Goal: Transaction & Acquisition: Purchase product/service

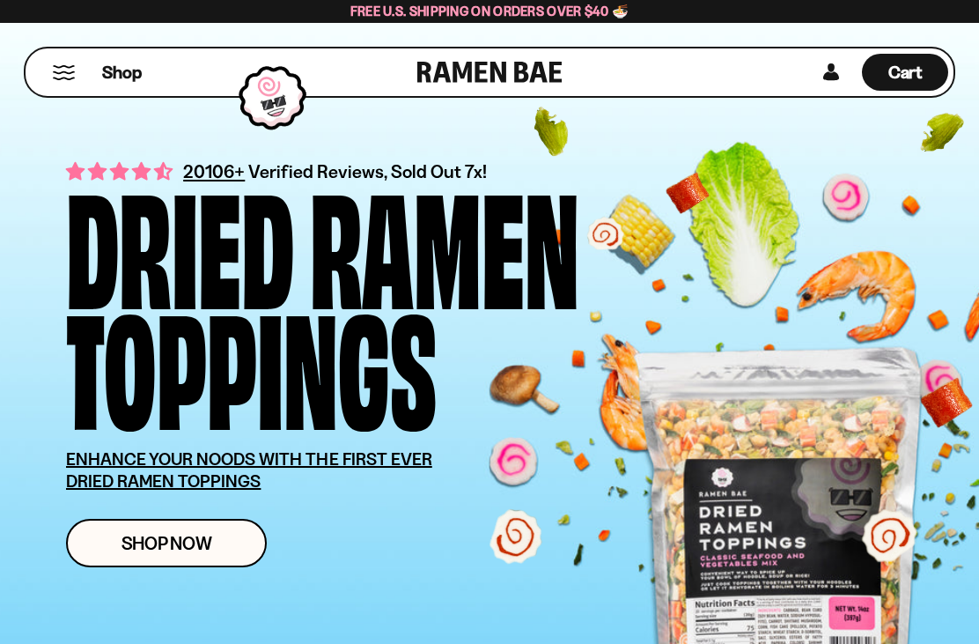
click at [66, 71] on button "Mobile Menu Trigger" at bounding box center [64, 72] width 24 height 15
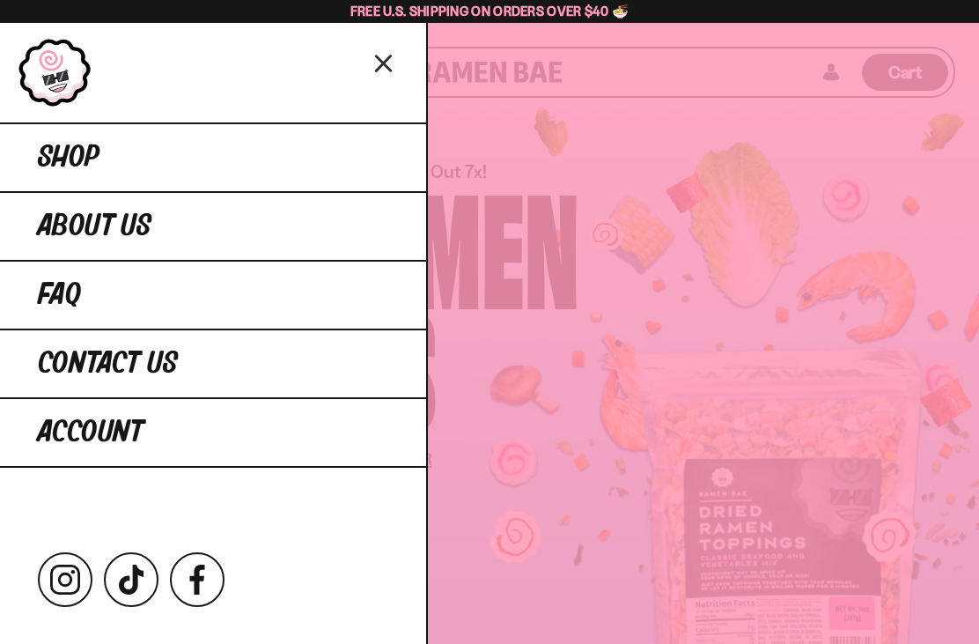
click at [266, 156] on link "Shop" at bounding box center [213, 156] width 426 height 69
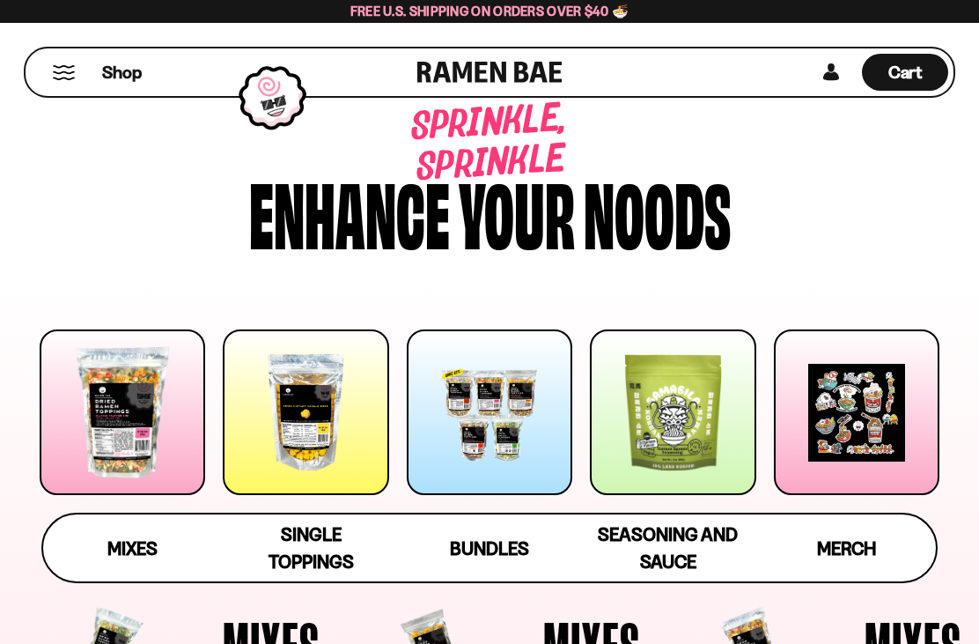
click at [113, 549] on span "Mixes" at bounding box center [132, 548] width 50 height 22
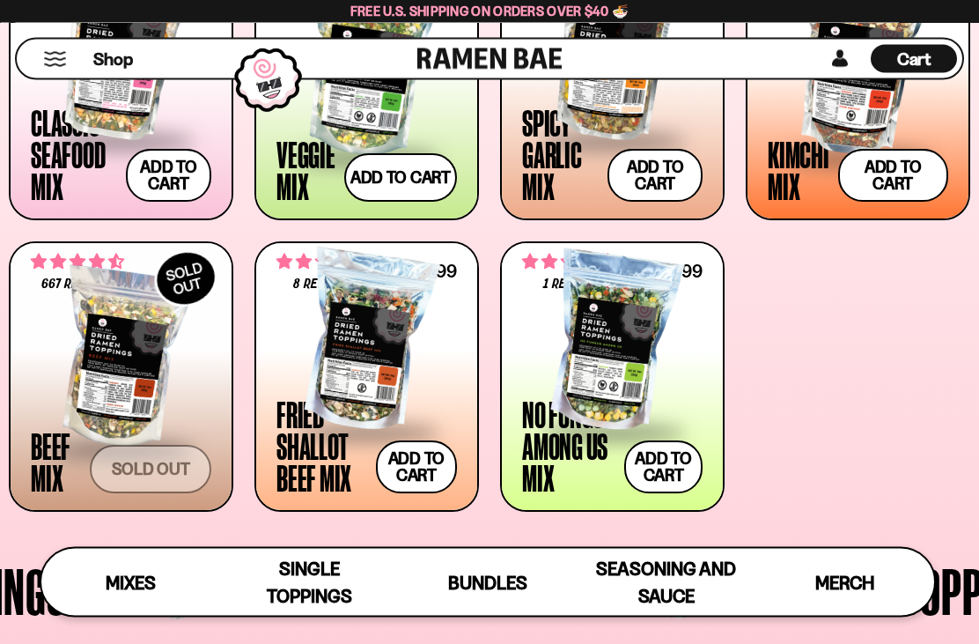
scroll to position [740, 0]
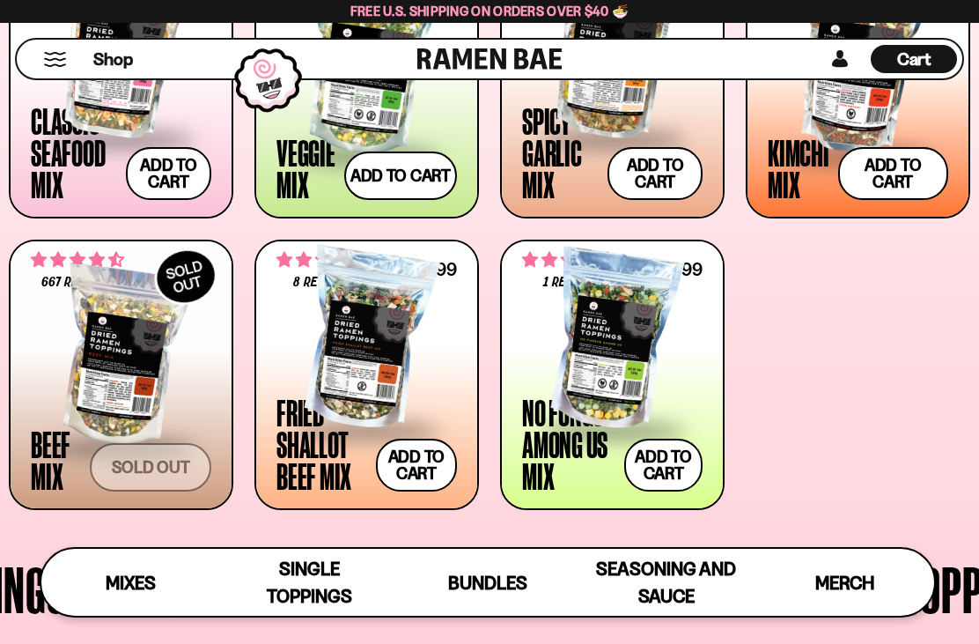
click at [362, 381] on div at bounding box center [366, 340] width 180 height 176
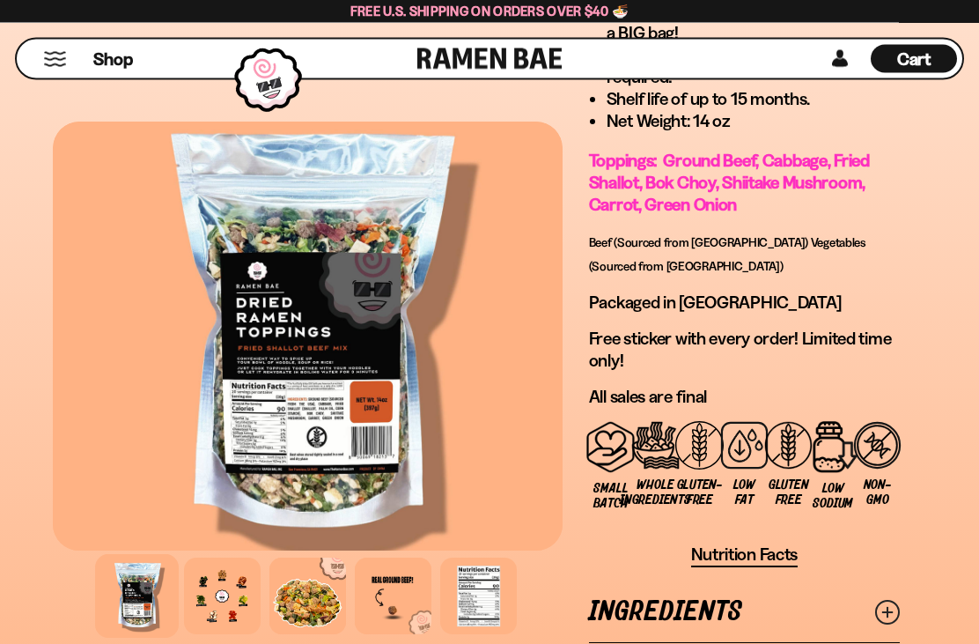
scroll to position [1817, 0]
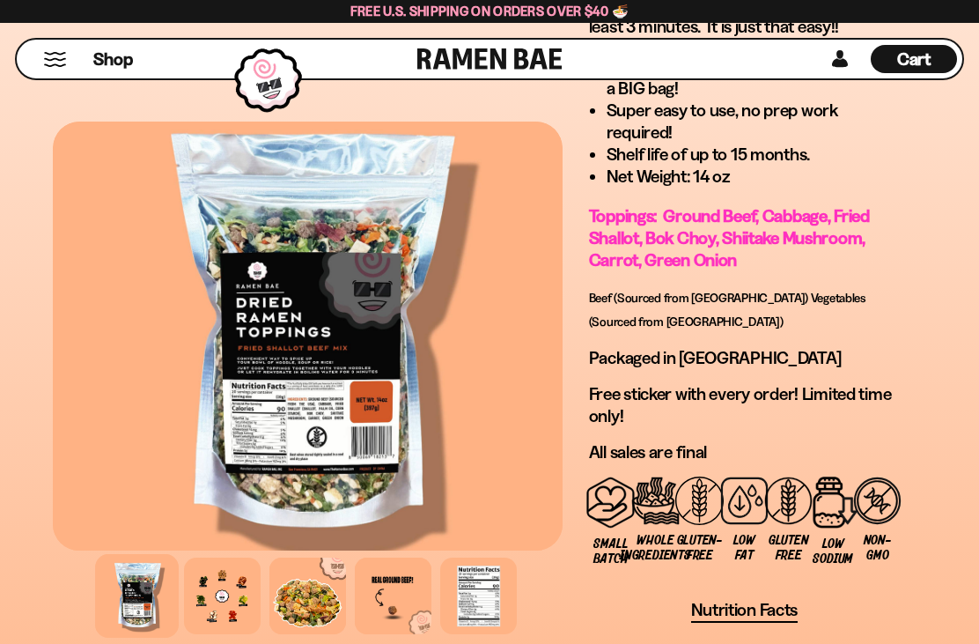
click at [213, 611] on div at bounding box center [222, 595] width 77 height 77
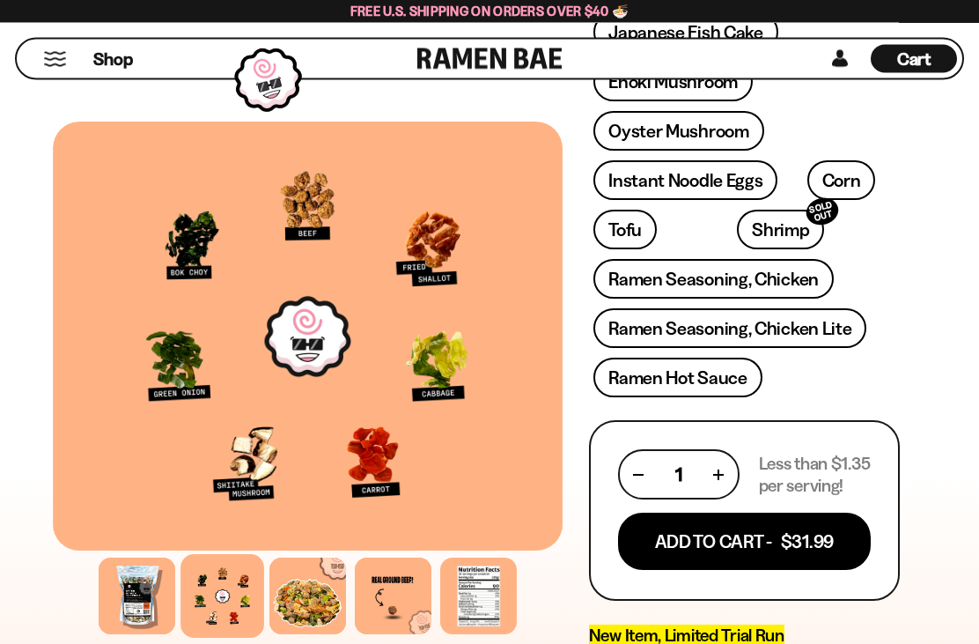
scroll to position [857, 0]
click at [769, 512] on button "Add To Cart - $31.99" at bounding box center [744, 540] width 253 height 57
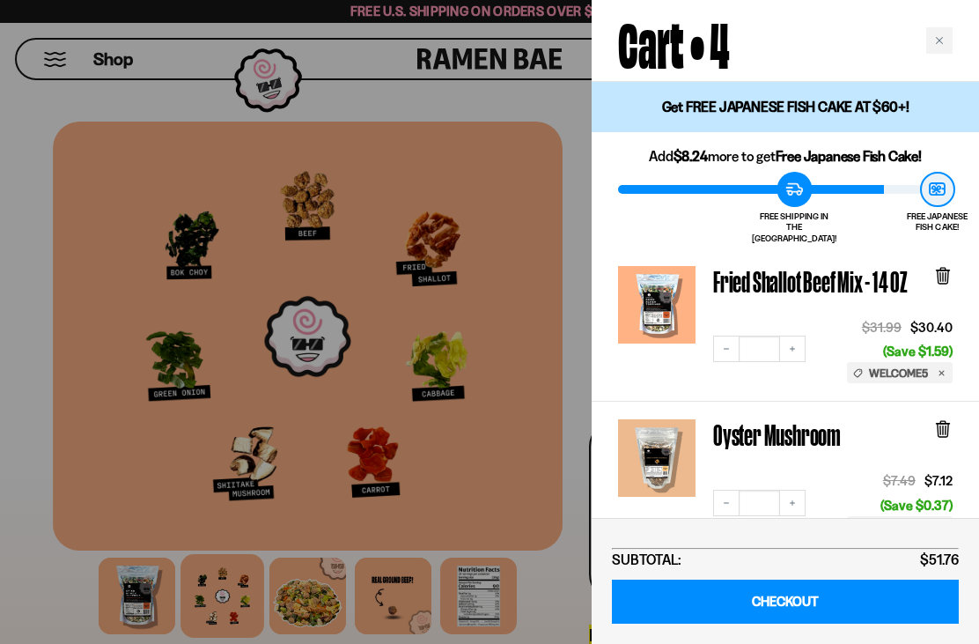
click at [949, 37] on div "Close cart" at bounding box center [939, 40] width 26 height 26
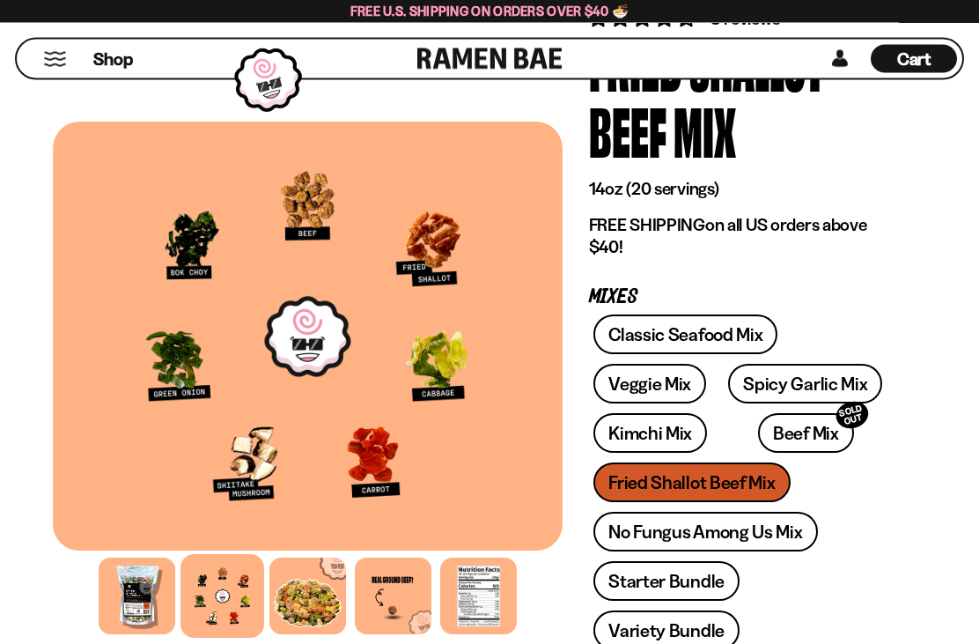
scroll to position [0, 0]
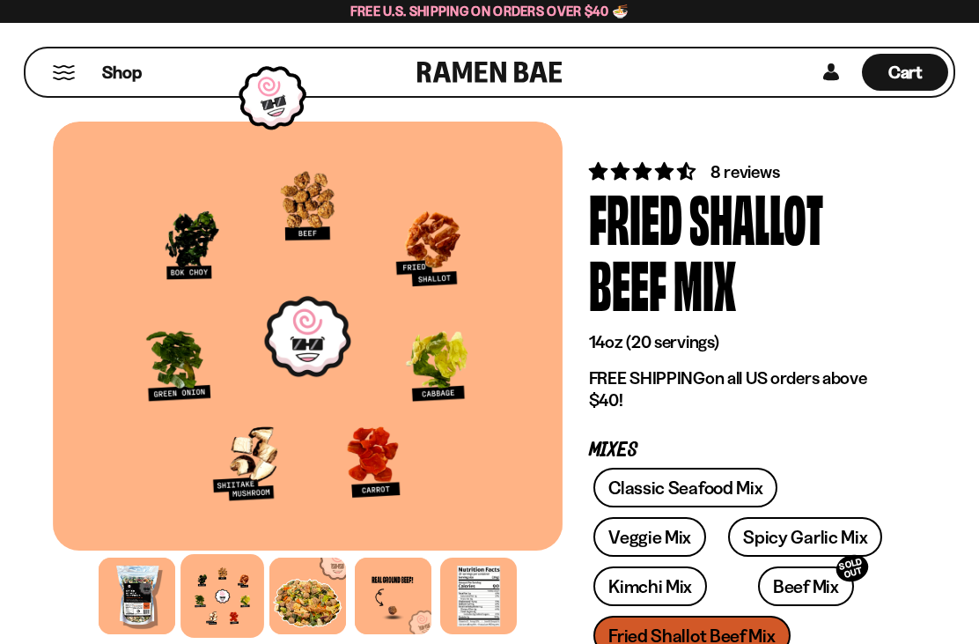
click at [67, 66] on button "Mobile Menu Trigger" at bounding box center [64, 72] width 24 height 15
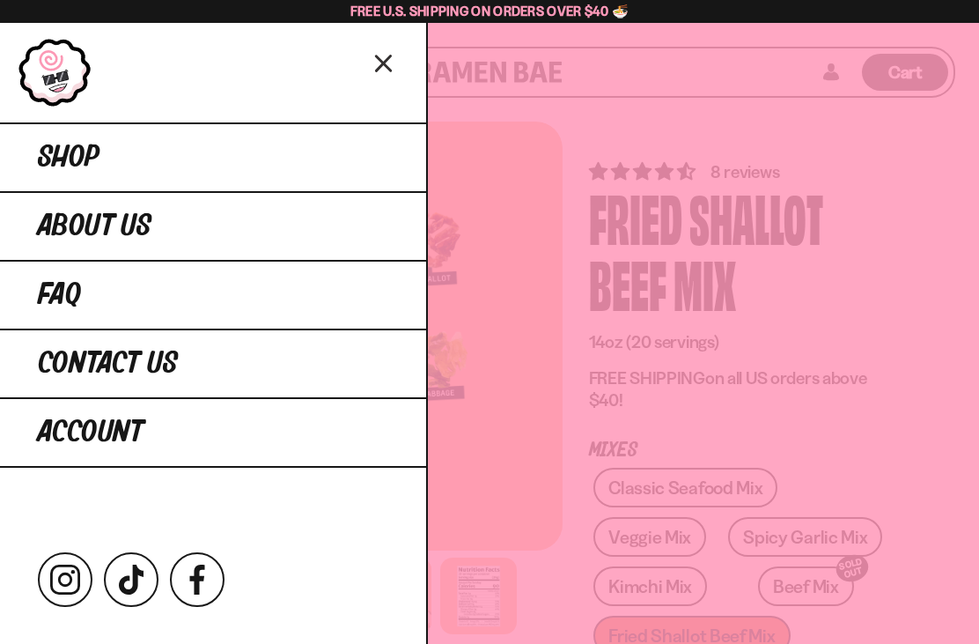
click at [154, 155] on link "Shop" at bounding box center [213, 156] width 426 height 69
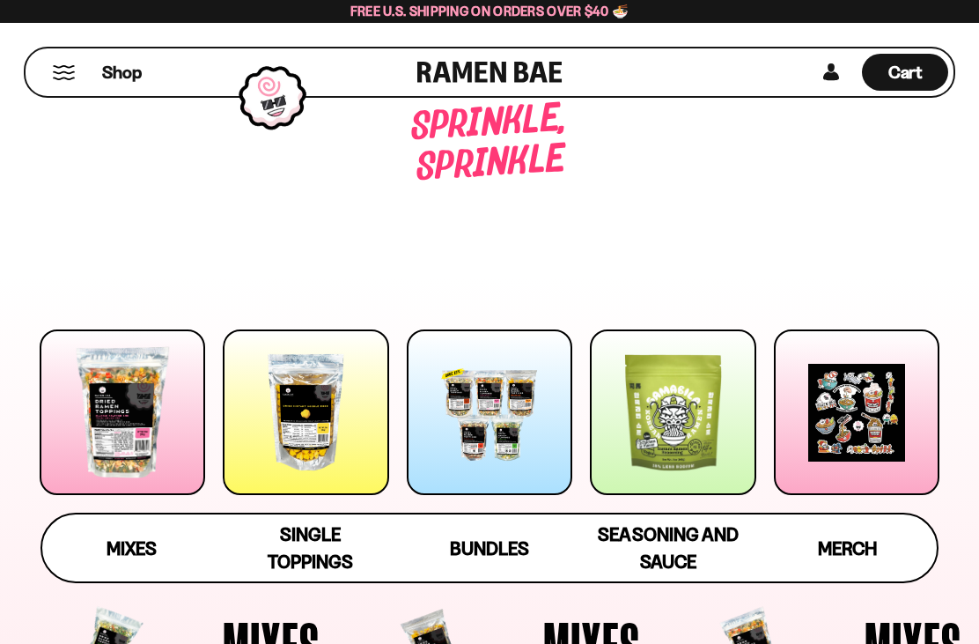
click at [335, 453] on div at bounding box center [306, 412] width 166 height 166
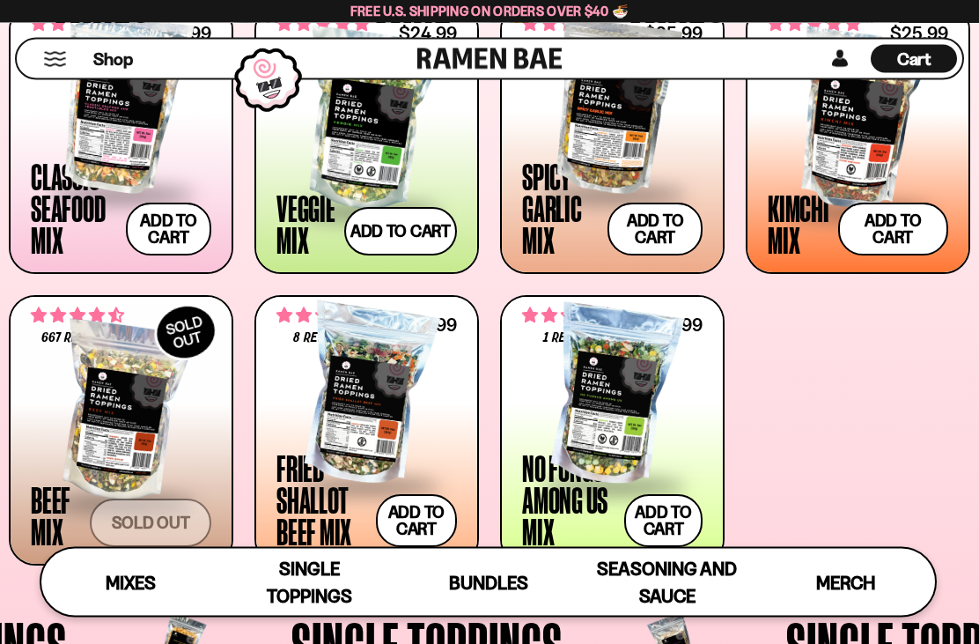
scroll to position [692, 0]
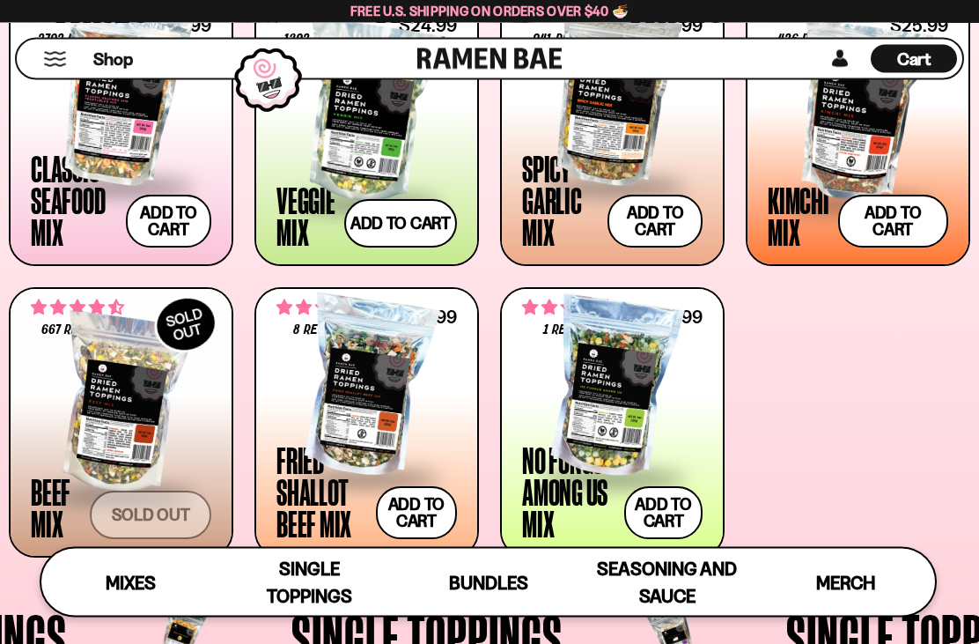
click at [456, 457] on span at bounding box center [366, 480] width 180 height 62
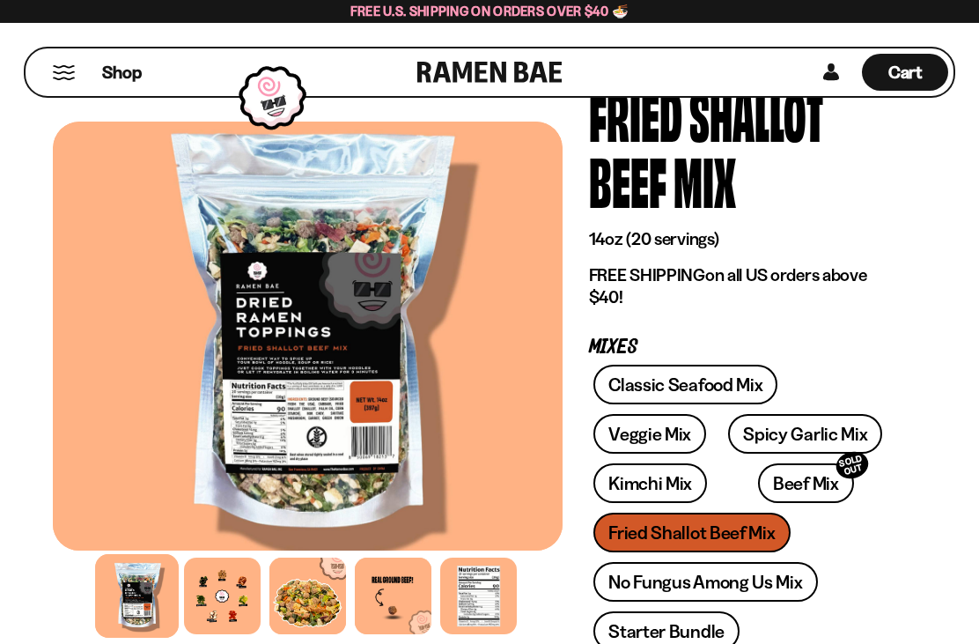
scroll to position [46, 0]
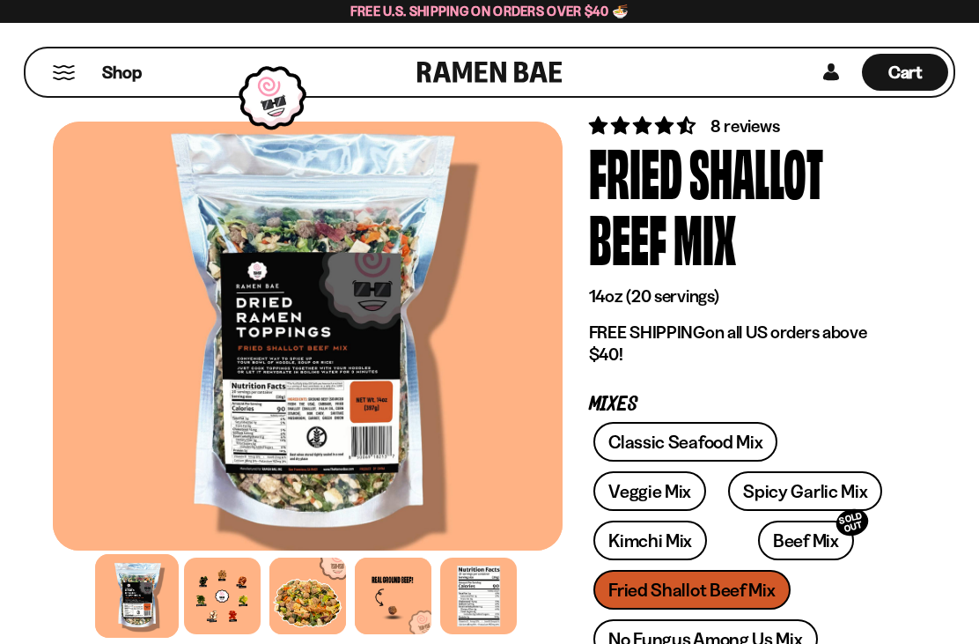
click at [921, 66] on span "Cart" at bounding box center [905, 72] width 34 height 21
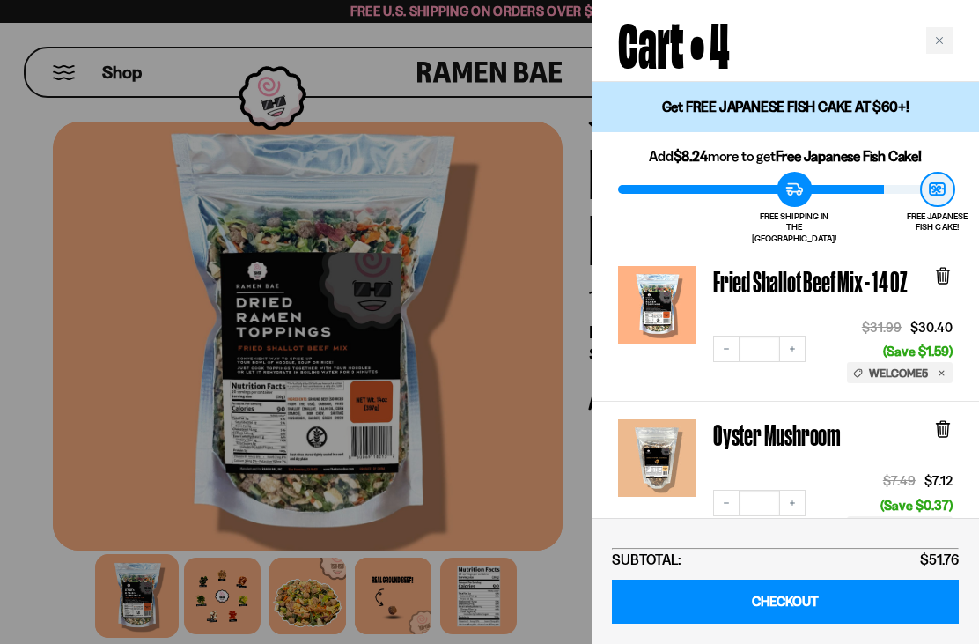
scroll to position [22, 0]
click at [488, 592] on div at bounding box center [489, 322] width 979 height 644
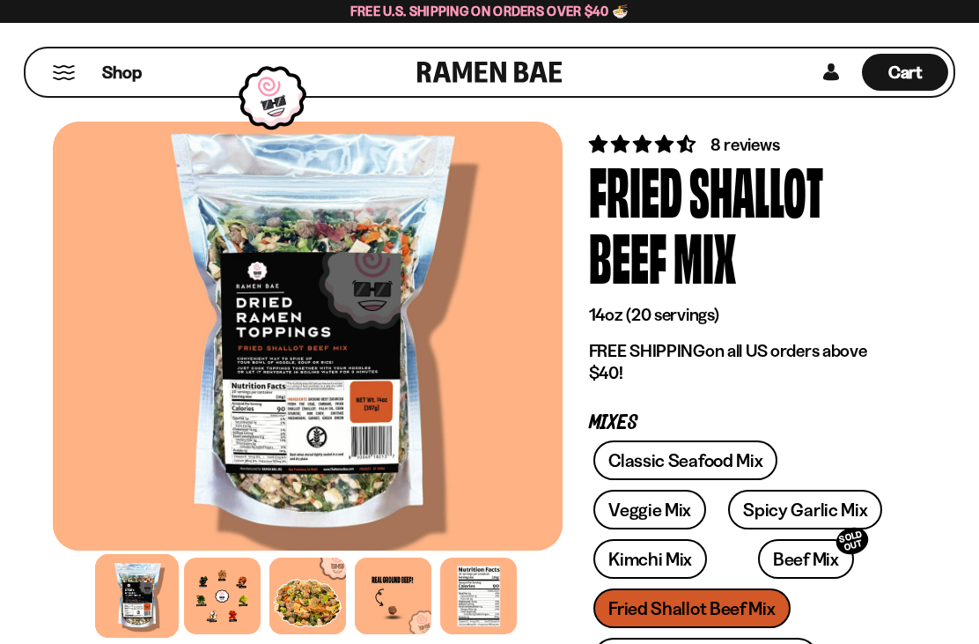
scroll to position [0, 0]
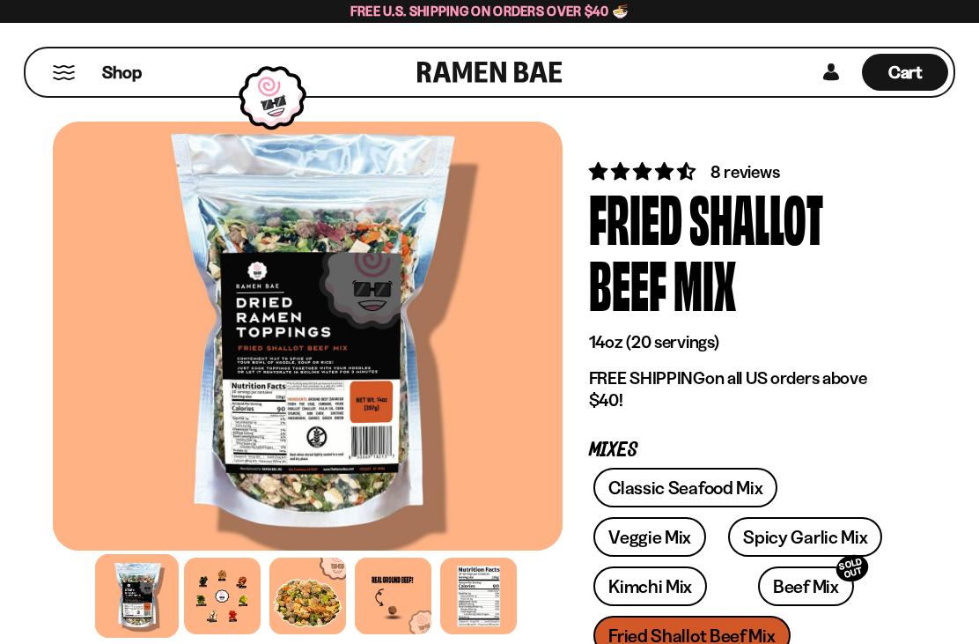
click at [918, 78] on span "Cart" at bounding box center [905, 72] width 34 height 21
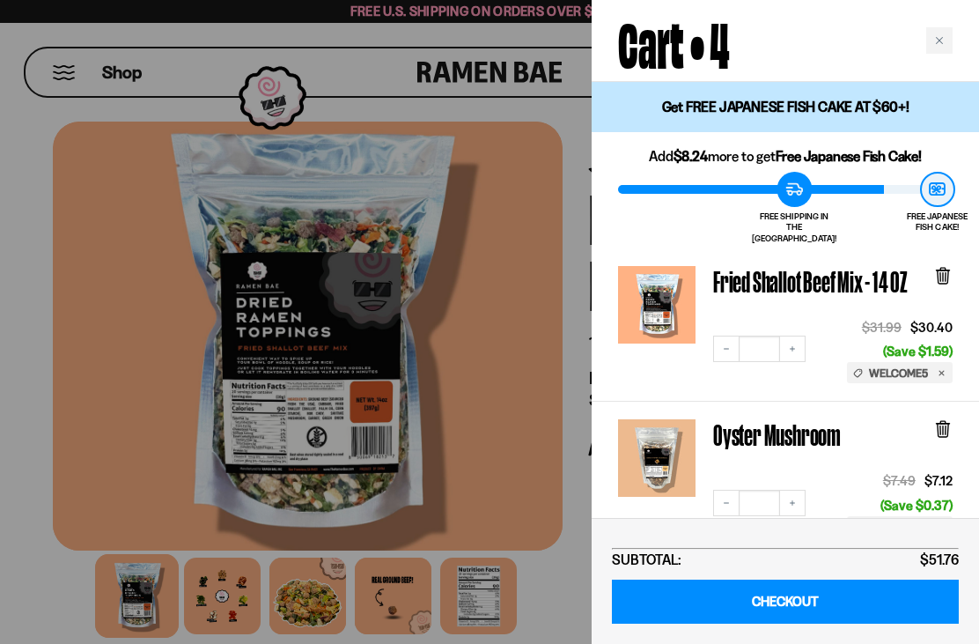
click at [946, 271] on icon at bounding box center [943, 276] width 11 height 13
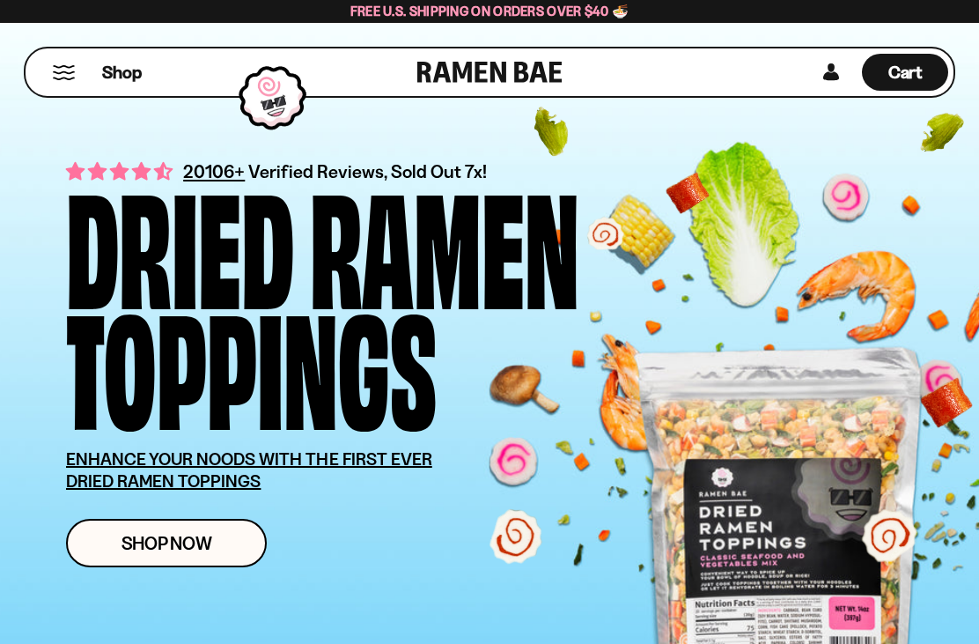
click at [911, 70] on span "Cart" at bounding box center [905, 72] width 34 height 21
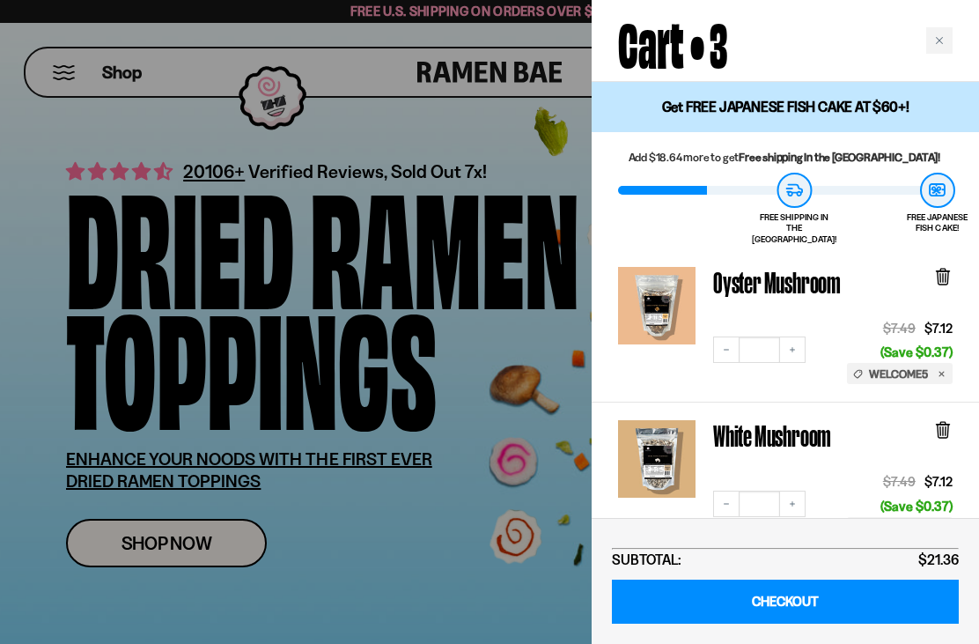
click at [942, 271] on icon at bounding box center [943, 277] width 11 height 13
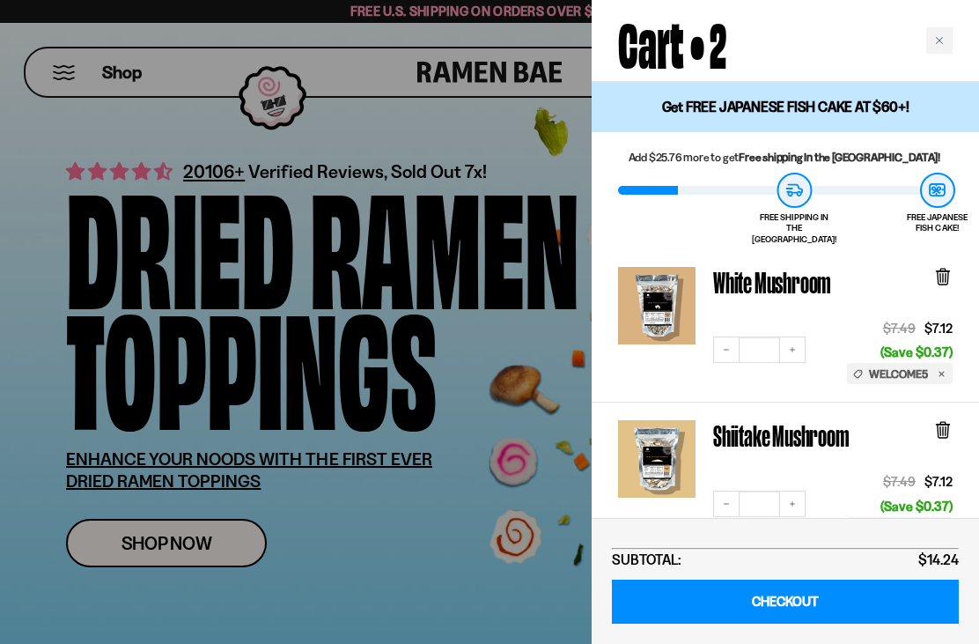
click at [946, 276] on div at bounding box center [942, 287] width 19 height 40
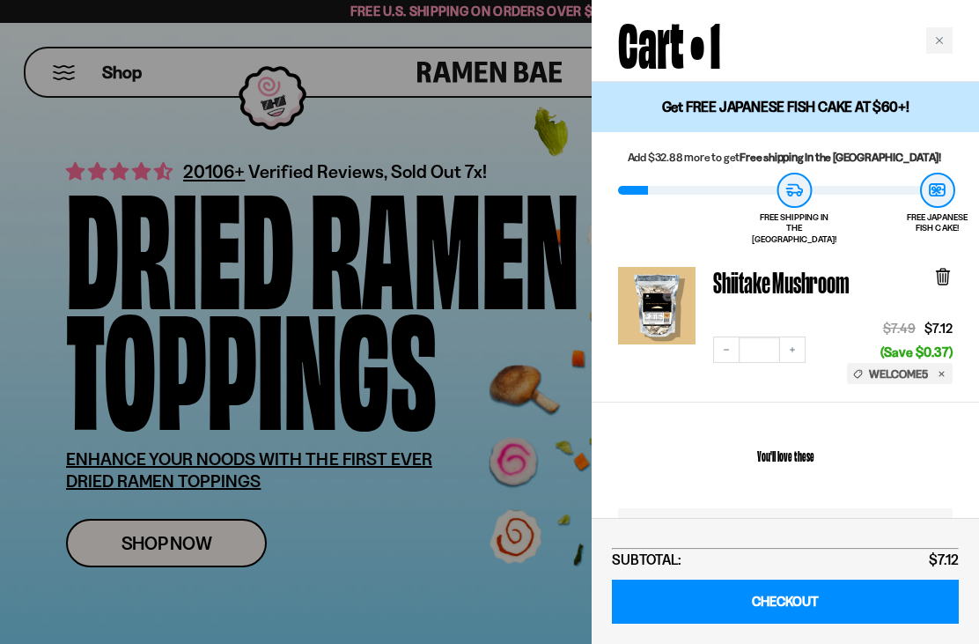
click at [947, 271] on icon at bounding box center [943, 277] width 11 height 13
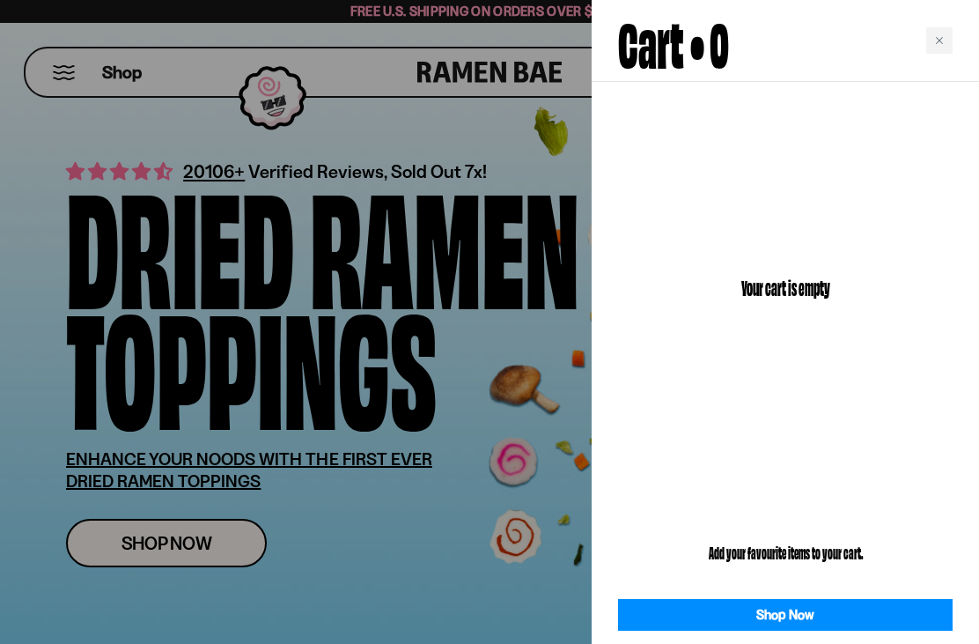
click at [41, 85] on div at bounding box center [489, 322] width 979 height 644
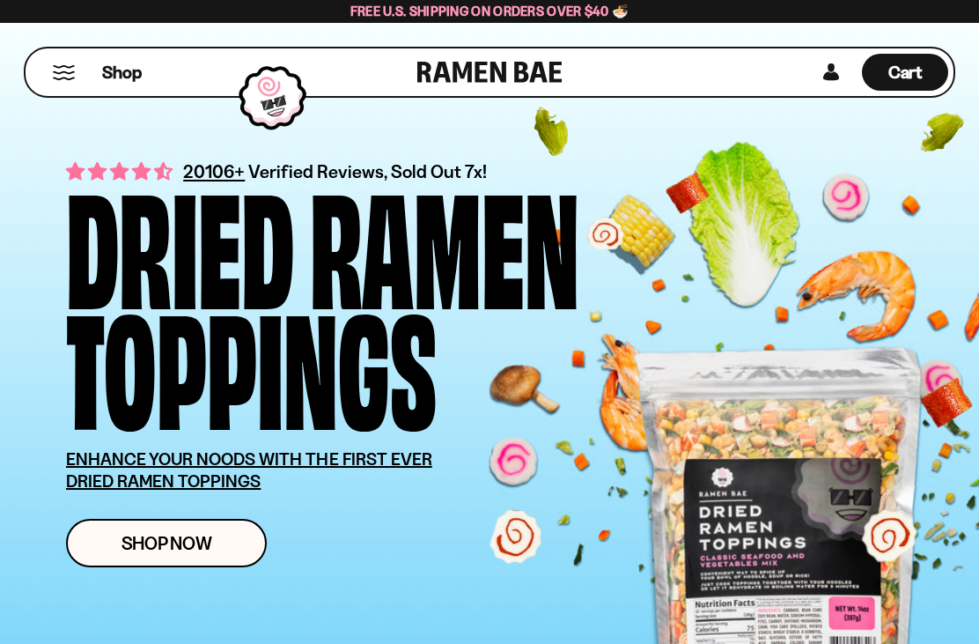
click at [62, 75] on button "Mobile Menu Trigger" at bounding box center [64, 72] width 24 height 15
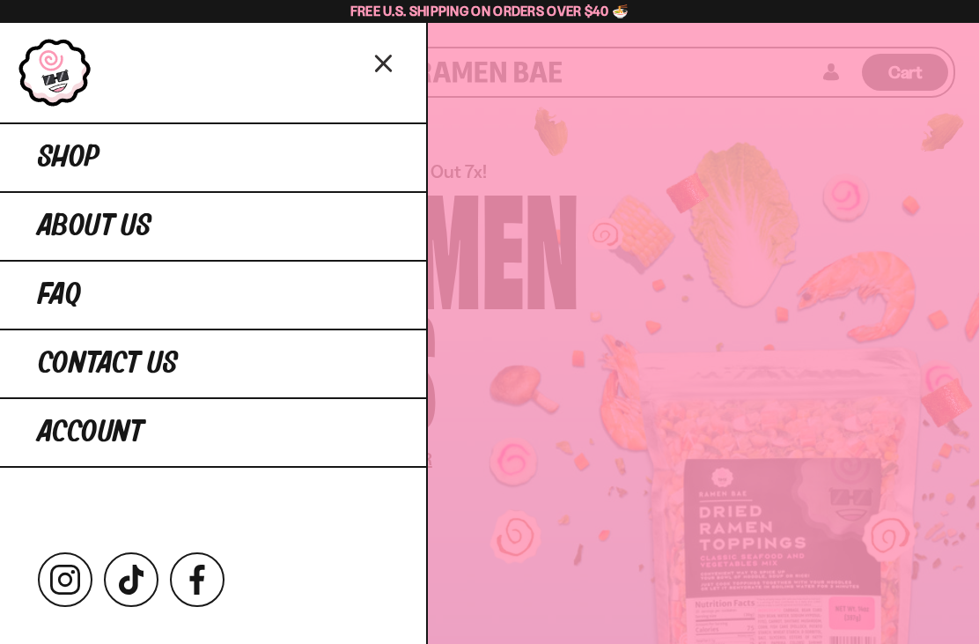
click at [40, 164] on span "Shop" at bounding box center [69, 158] width 62 height 32
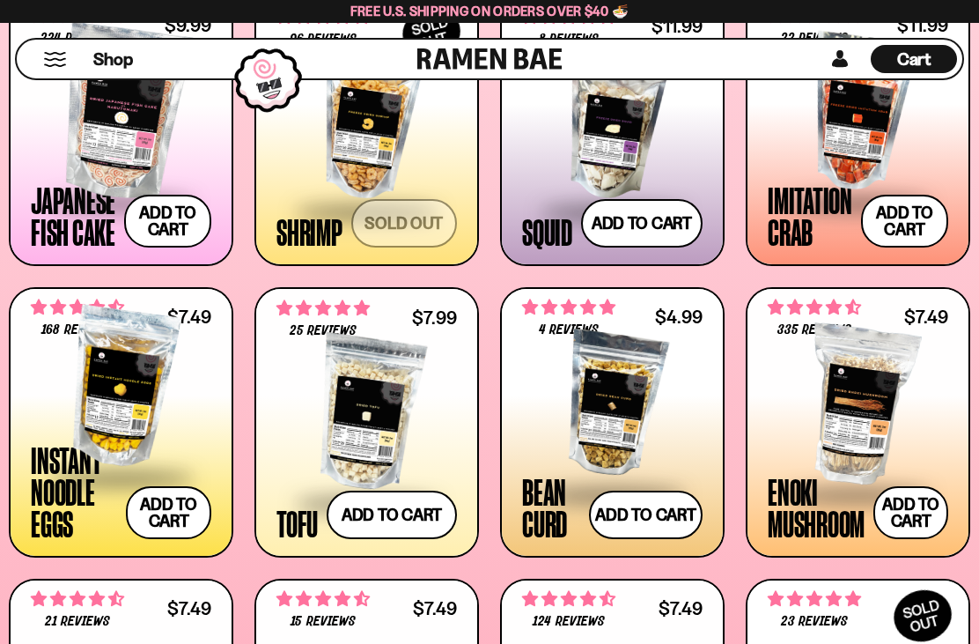
scroll to position [1400, 0]
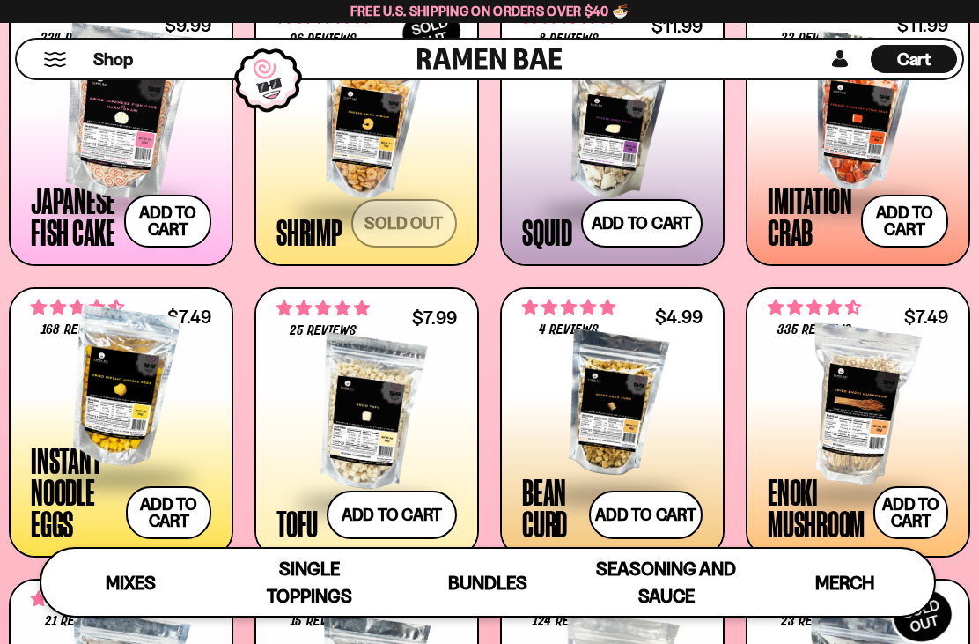
click at [173, 518] on button "Add to cart Add — Regular price $7.49 Regular price Sale price $7.49 Unit price…" at bounding box center [168, 512] width 85 height 53
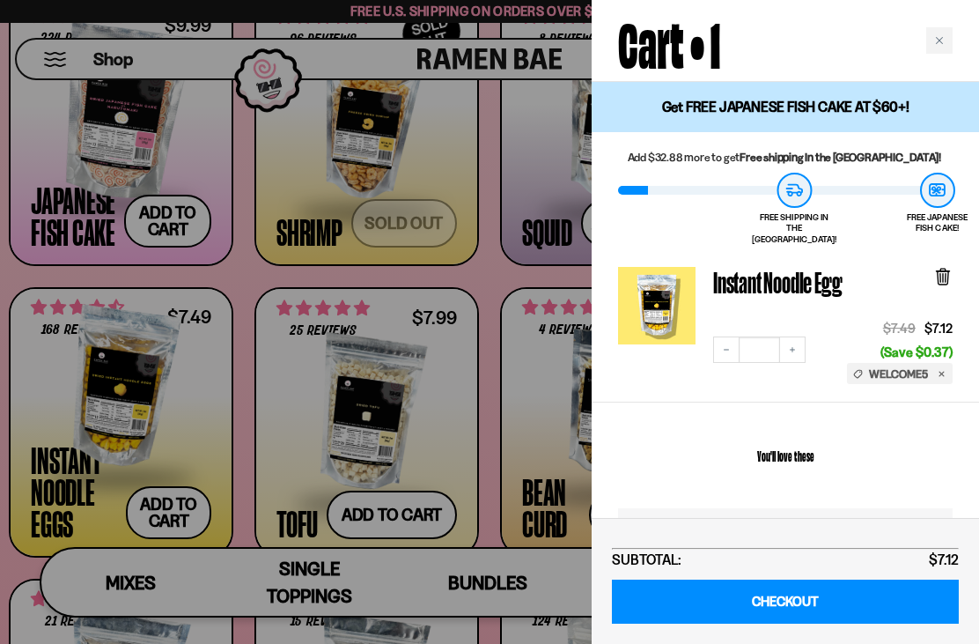
click at [947, 51] on div "Close cart" at bounding box center [939, 40] width 26 height 26
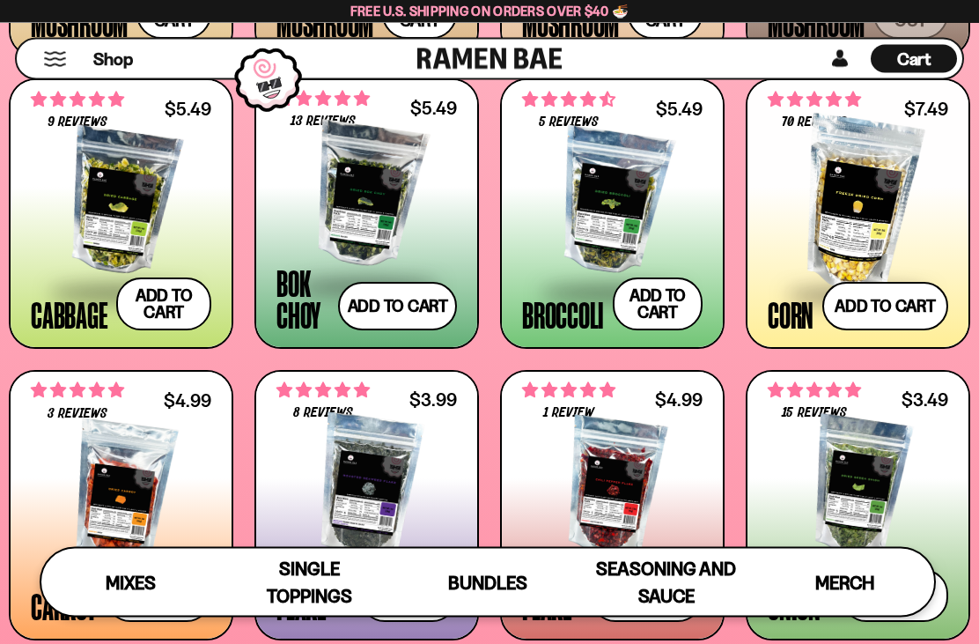
scroll to position [2177, 0]
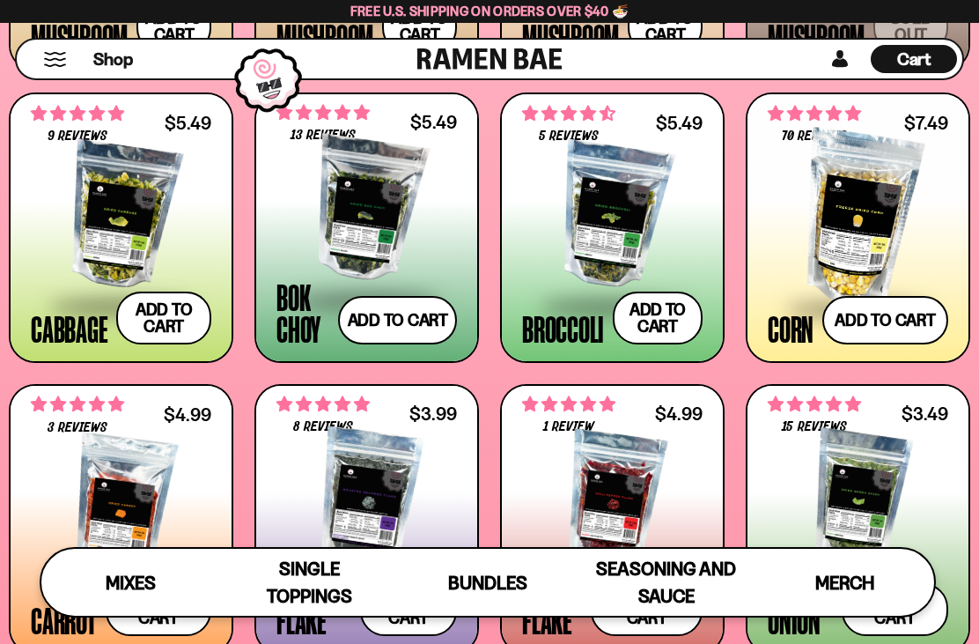
click at [909, 315] on button "Add to cart Add — Regular price $7.49 Regular price Sale price $7.49 Unit price…" at bounding box center [885, 320] width 126 height 48
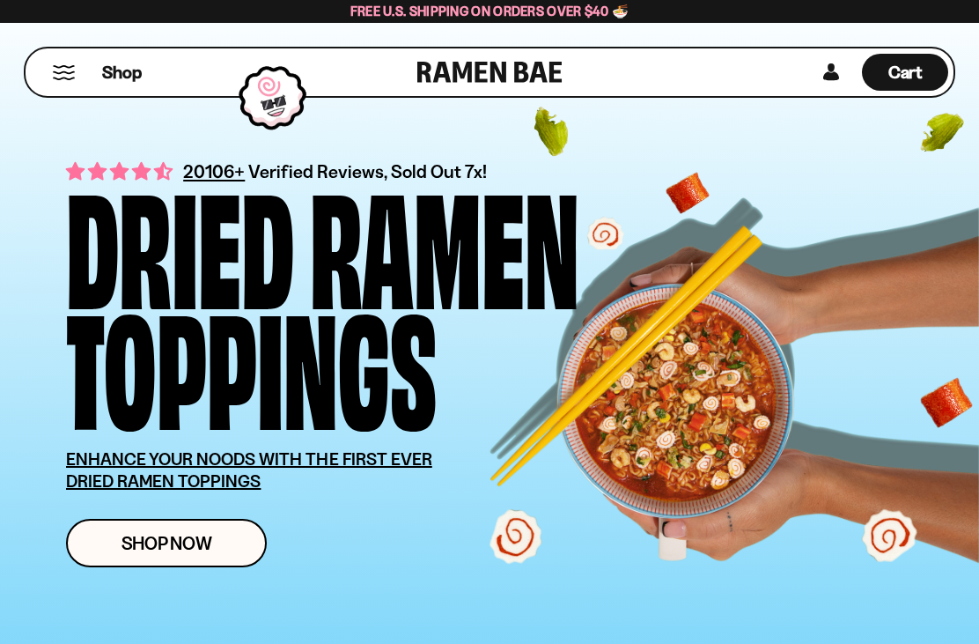
click at [93, 62] on div "Shop" at bounding box center [224, 72] width 386 height 48
click at [69, 68] on button "Mobile Menu Trigger" at bounding box center [64, 72] width 24 height 15
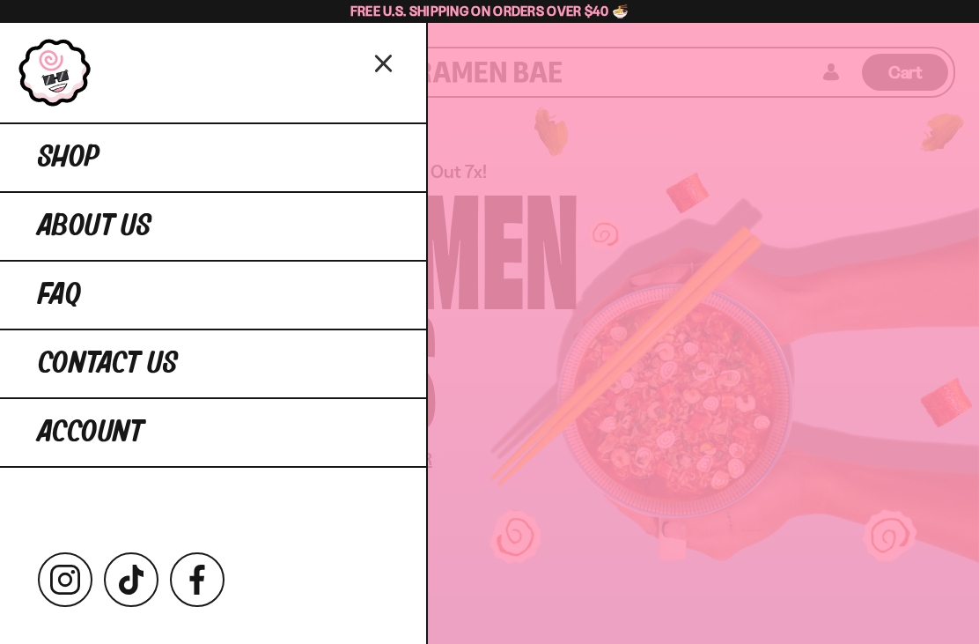
click at [153, 170] on link "Shop" at bounding box center [213, 156] width 426 height 69
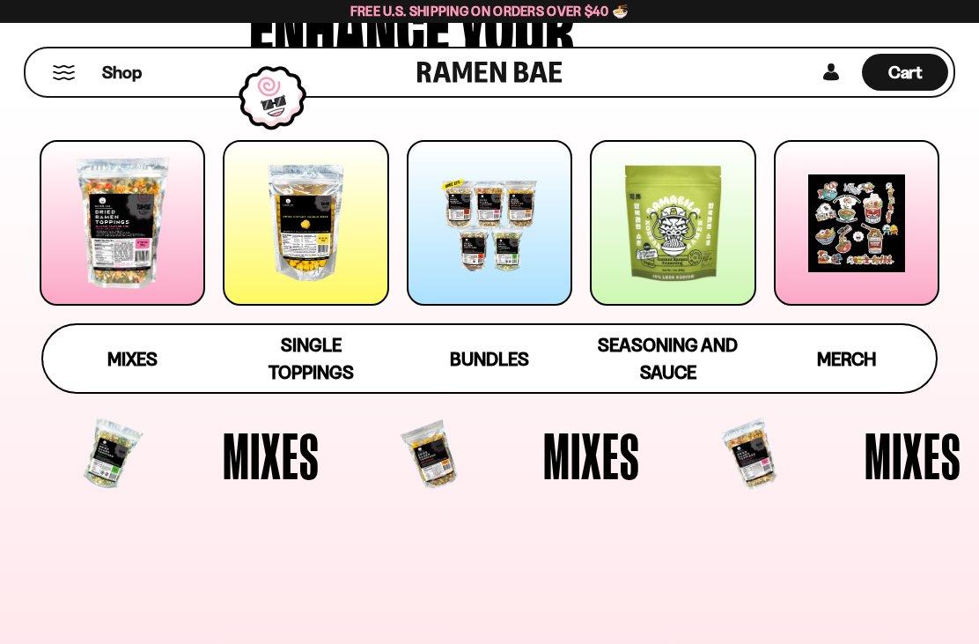
click at [125, 348] on span "Mixes" at bounding box center [132, 359] width 50 height 22
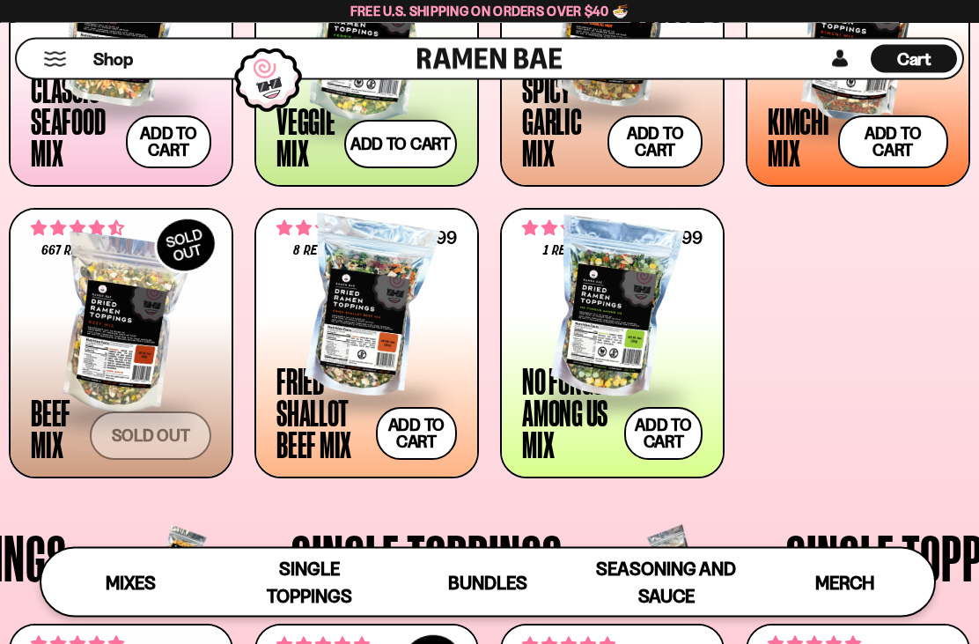
scroll to position [772, 0]
click at [424, 432] on button "Add to cart Add — Regular price $31.99 Regular price Sale price $31.99 Unit pri…" at bounding box center [416, 433] width 81 height 53
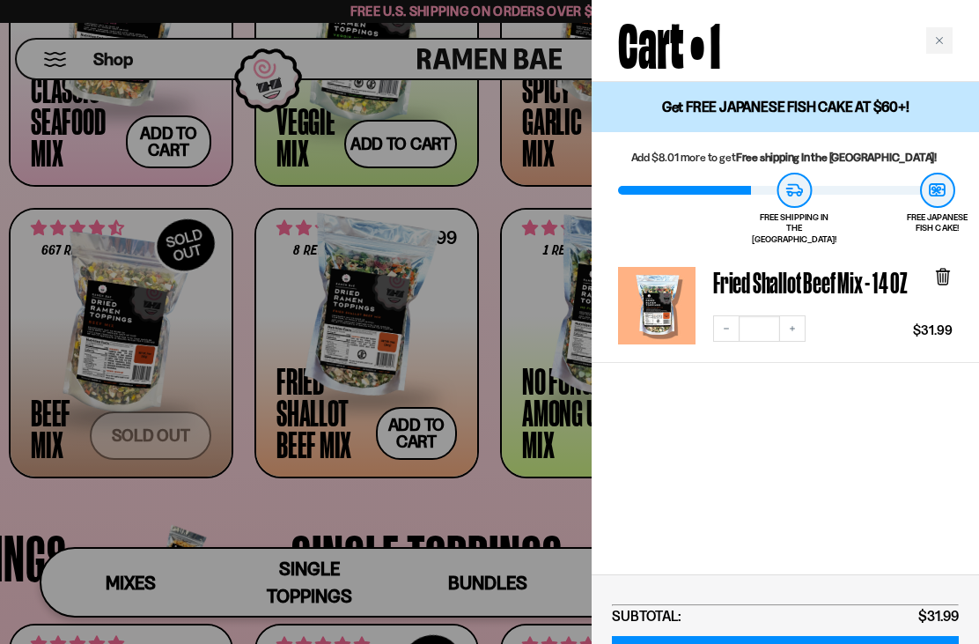
click at [950, 35] on div "Close cart" at bounding box center [939, 40] width 26 height 26
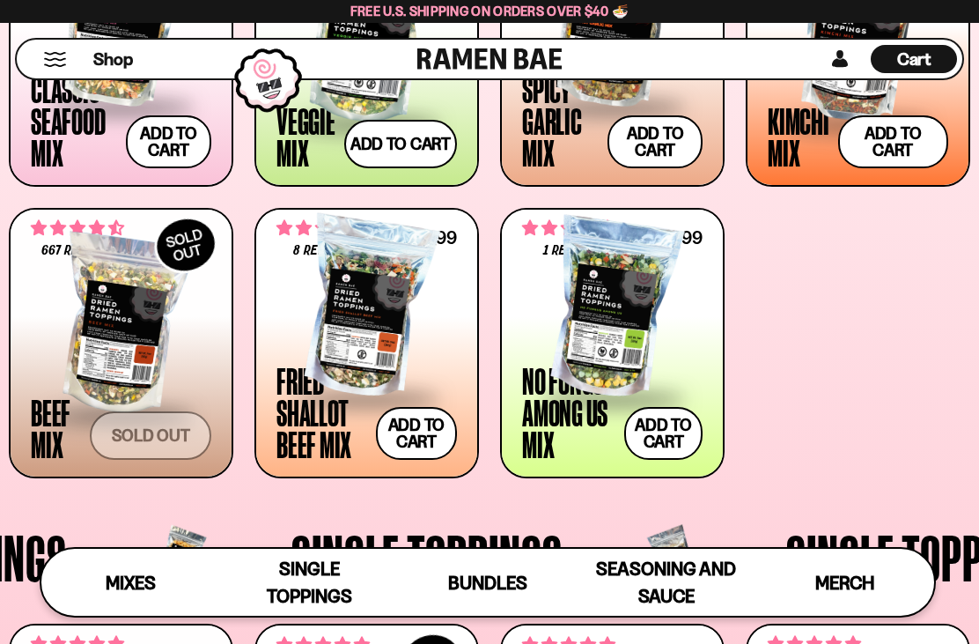
click at [667, 417] on button "Add to cart Add — Regular price $24.99 Regular price Sale price $24.99 Unit pri…" at bounding box center [663, 433] width 78 height 53
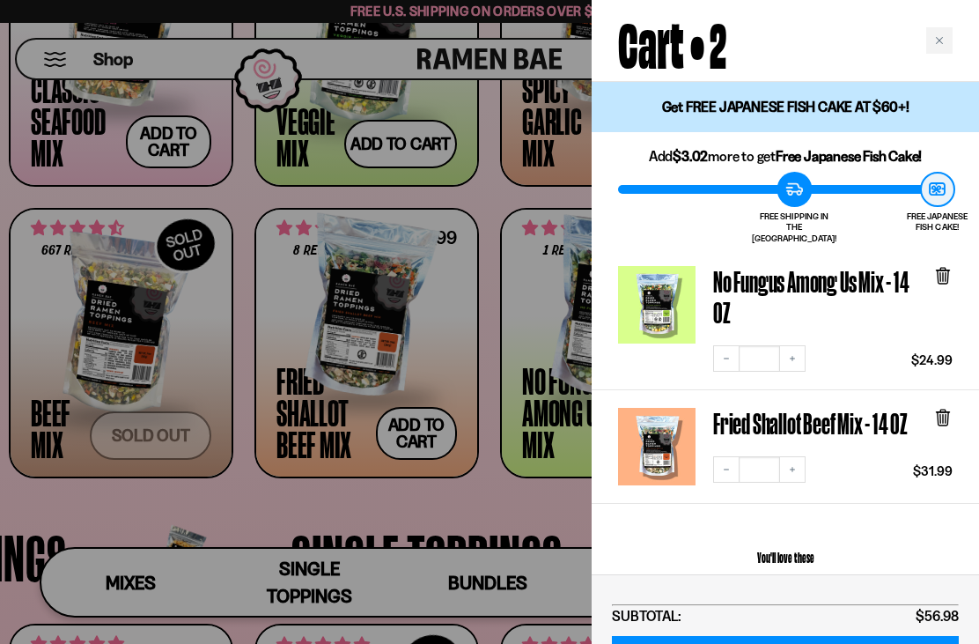
click at [941, 41] on icon "Close cart" at bounding box center [939, 40] width 9 height 9
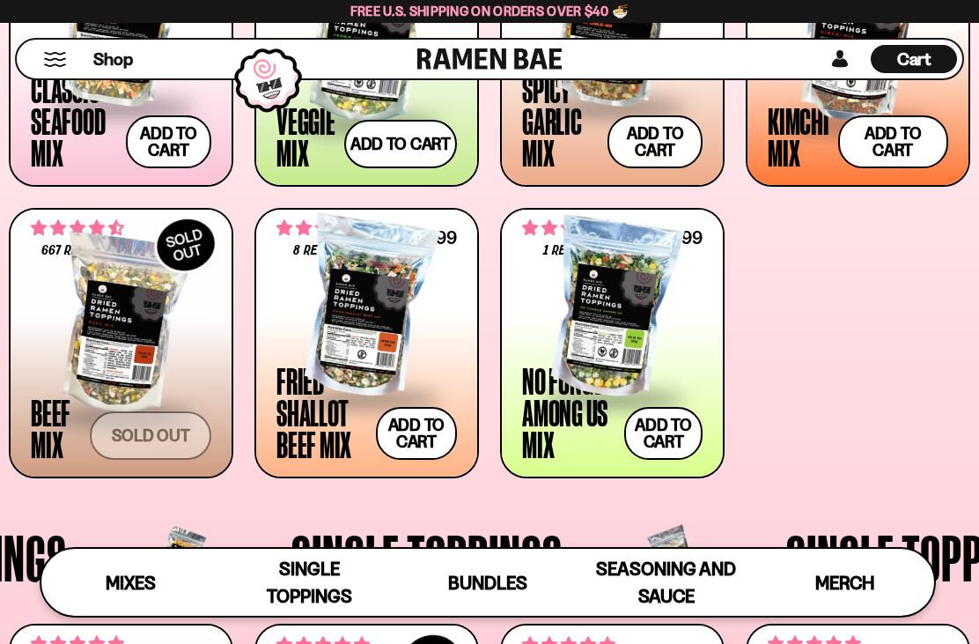
click at [918, 55] on span "Cart" at bounding box center [914, 58] width 34 height 21
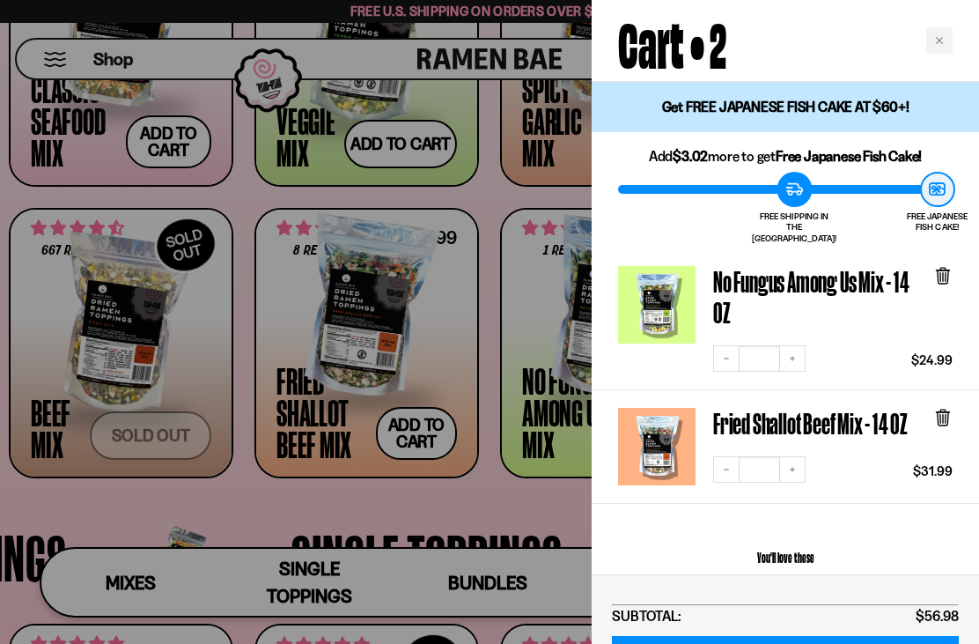
click at [946, 270] on icon at bounding box center [943, 276] width 11 height 13
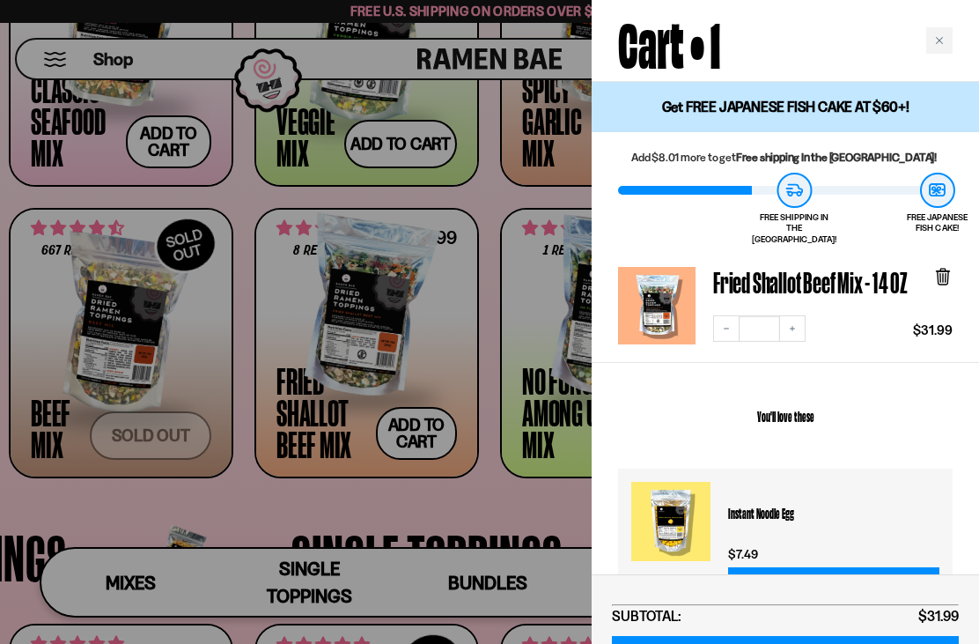
click at [946, 271] on icon at bounding box center [943, 277] width 11 height 13
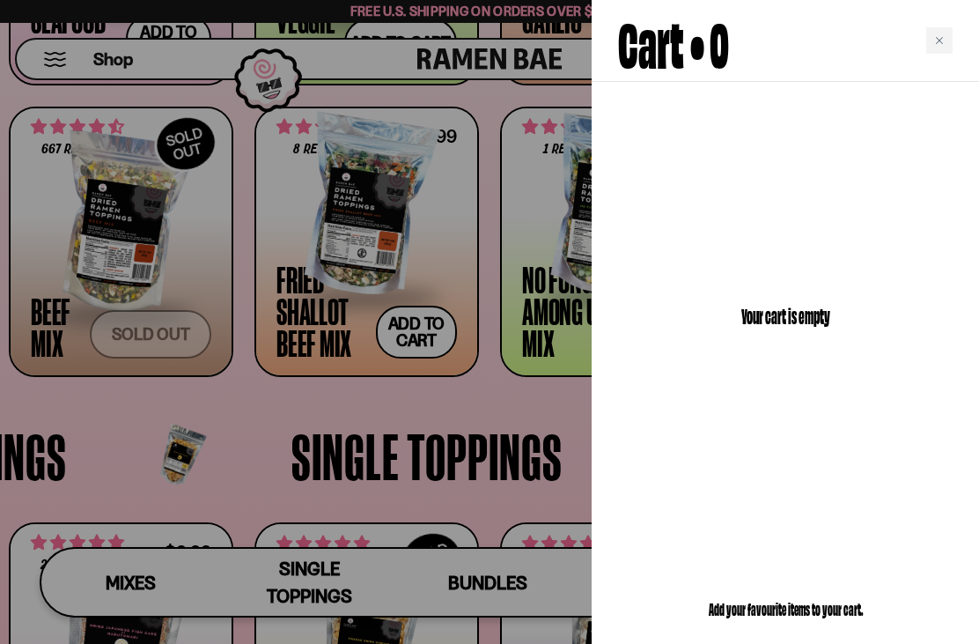
scroll to position [880, 0]
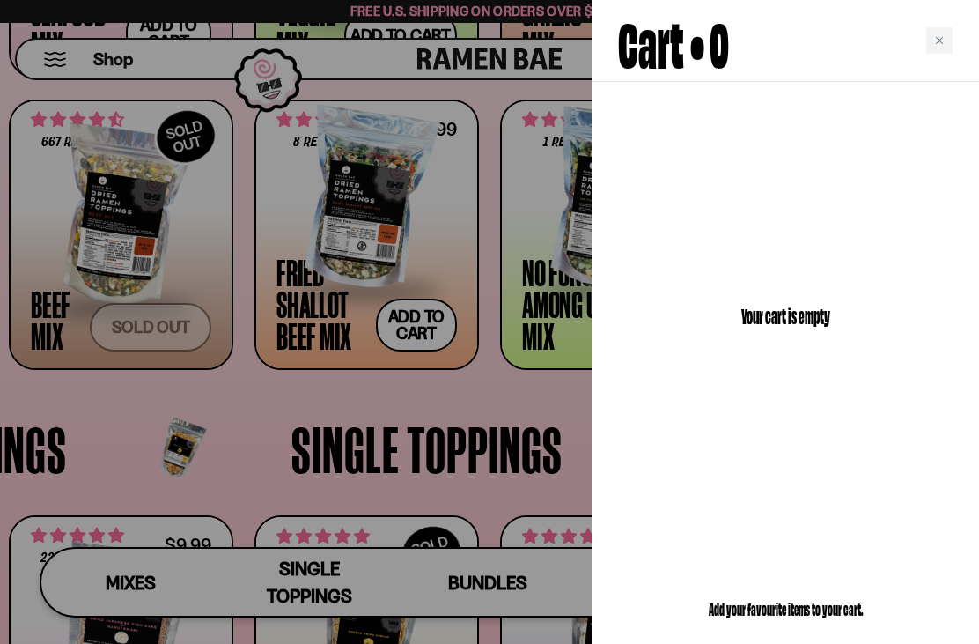
click at [936, 38] on icon "Close cart" at bounding box center [939, 40] width 9 height 9
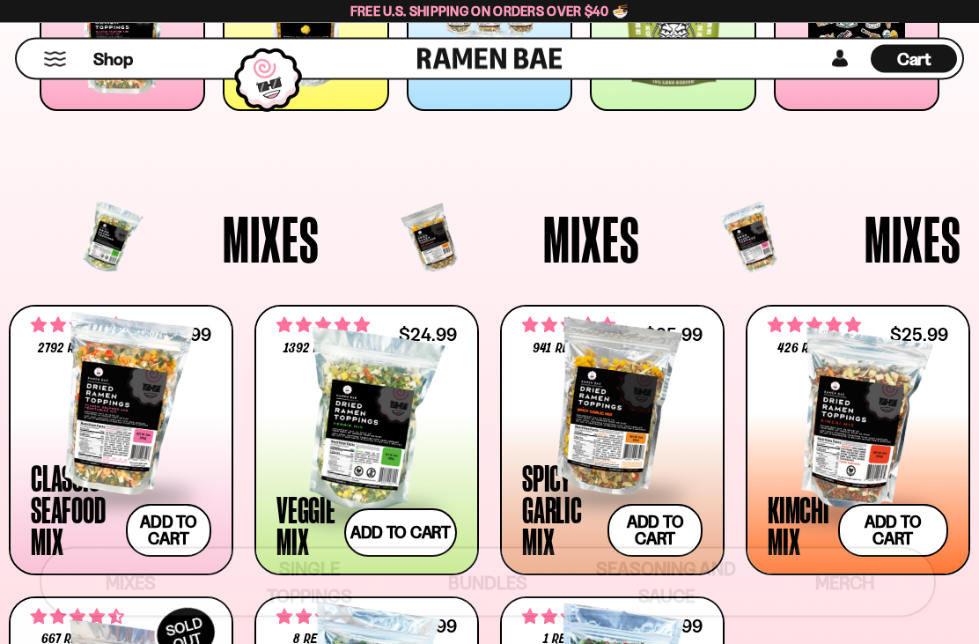
scroll to position [407, 0]
